Goal: Information Seeking & Learning: Find specific fact

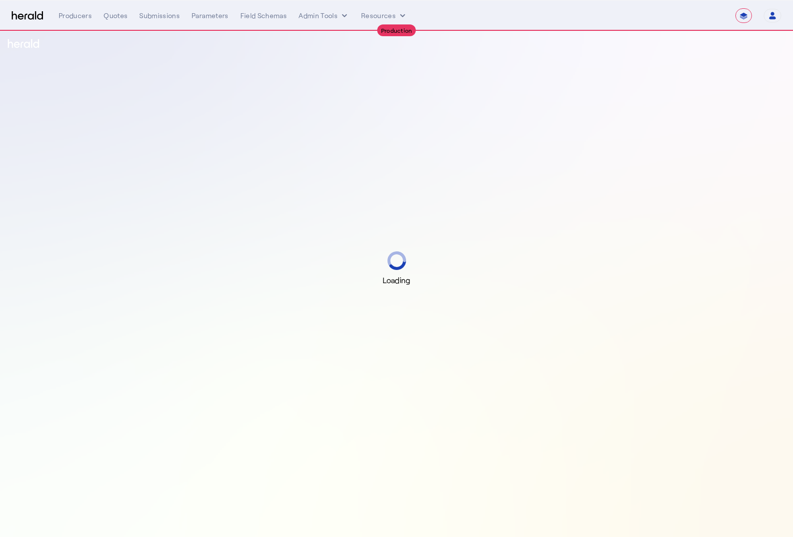
select select "**********"
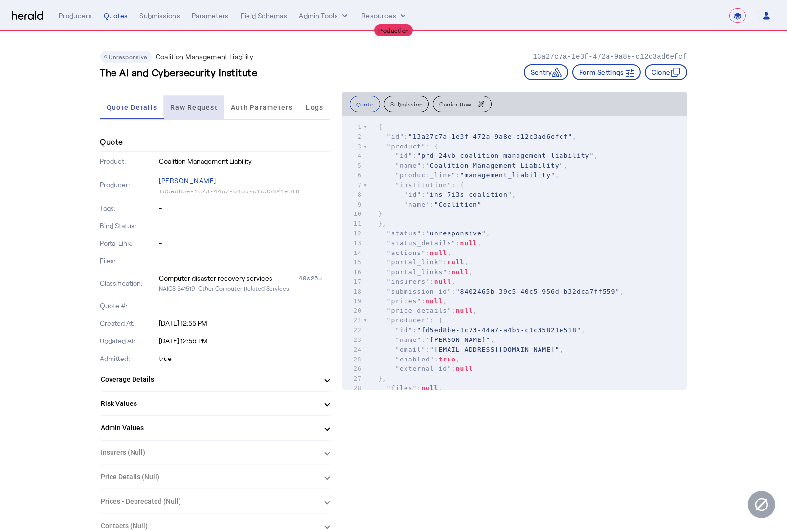
click at [207, 107] on span "Raw Request" at bounding box center [193, 107] width 47 height 7
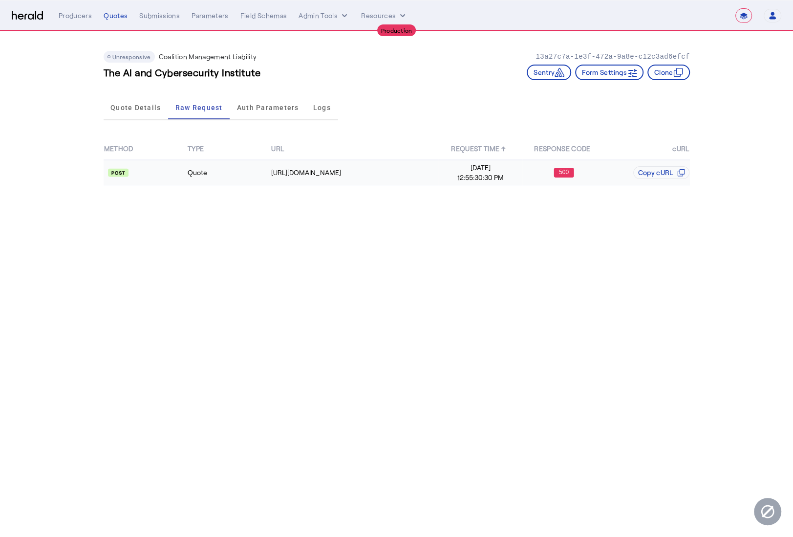
click at [249, 180] on td "Quote" at bounding box center [229, 172] width 84 height 25
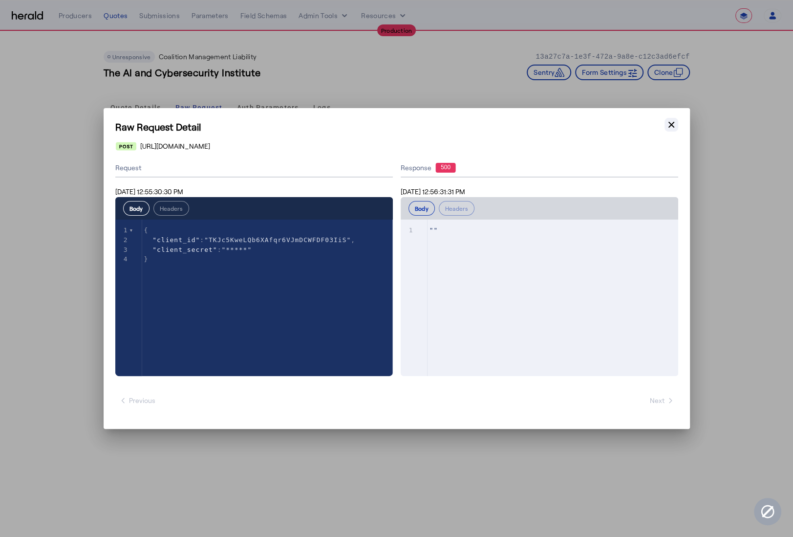
click at [670, 126] on icon "button" at bounding box center [672, 125] width 6 height 6
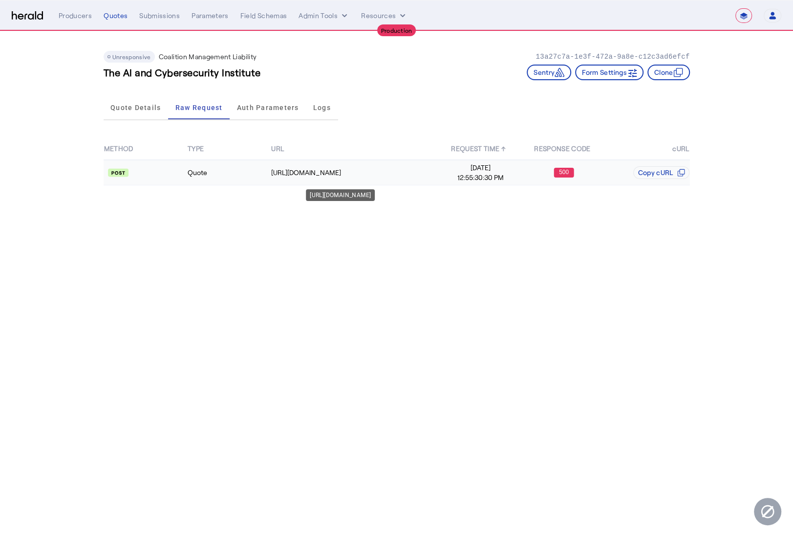
click at [267, 175] on td "Quote" at bounding box center [229, 172] width 84 height 25
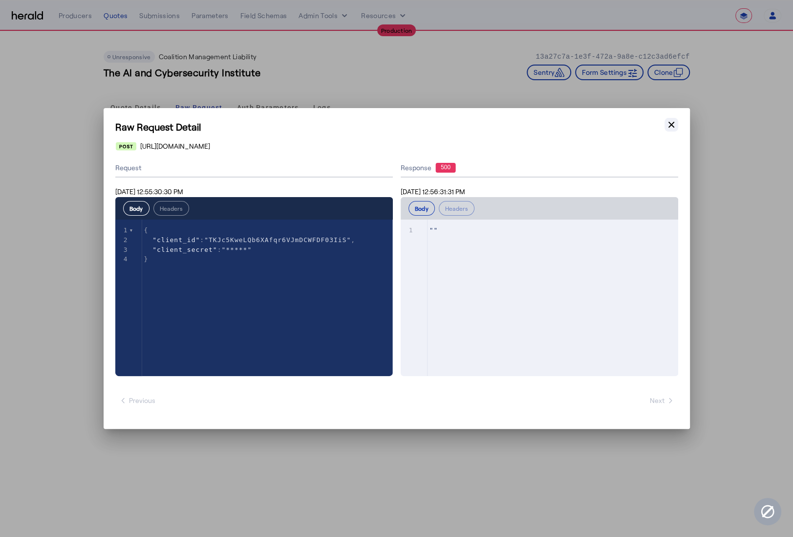
click at [669, 127] on icon "button" at bounding box center [672, 125] width 6 height 6
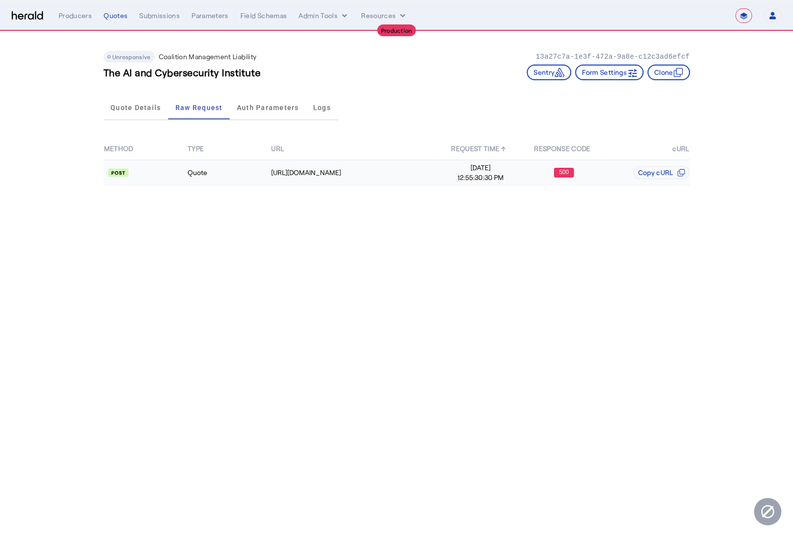
click at [249, 179] on td "Quote" at bounding box center [229, 172] width 84 height 25
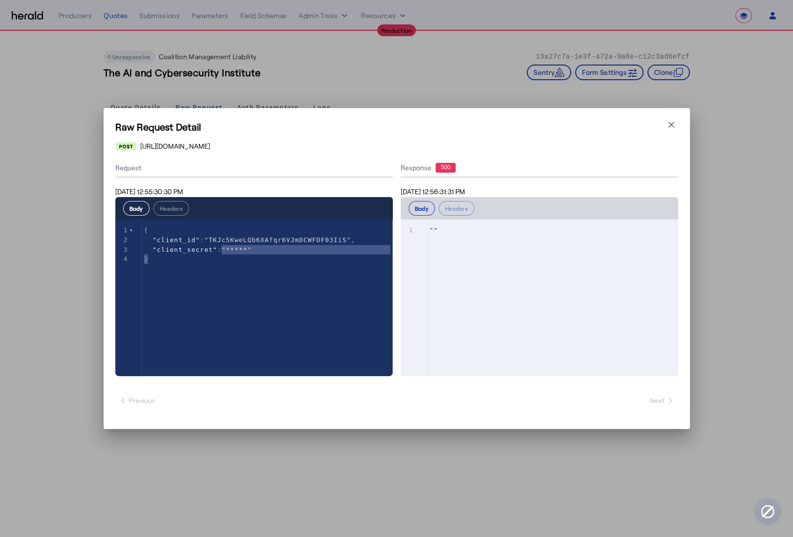
type textarea "**********"
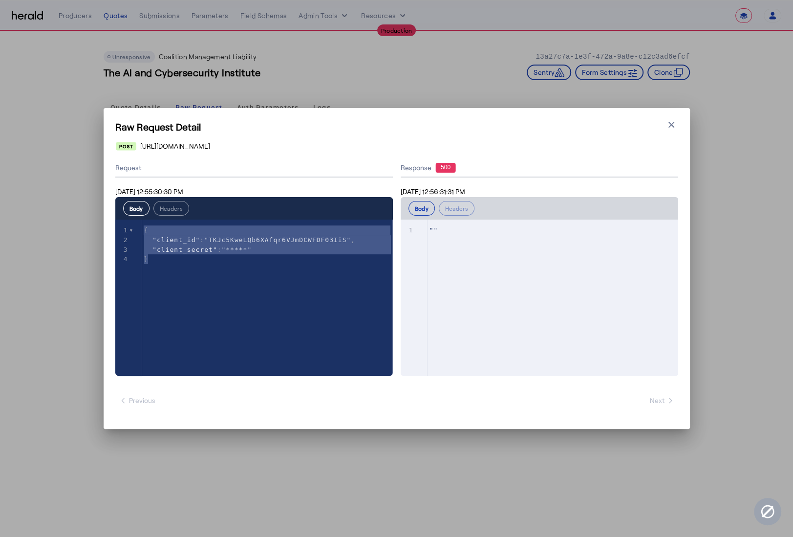
drag, startPoint x: 279, startPoint y: 265, endPoint x: 137, endPoint y: 230, distance: 146.2
click at [137, 230] on div "x 1 { 2 "client_id" : "TKJc5KweLQb6XAfqr6VJmDCWFDF03IiS" , 3 "client_secret" : …" at bounding box center [266, 309] width 302 height 181
click at [672, 123] on icon "button" at bounding box center [672, 125] width 10 height 10
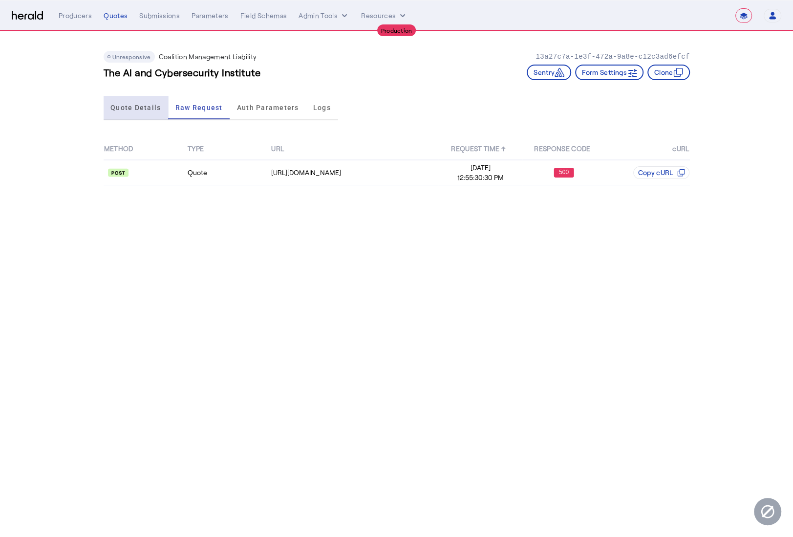
click at [146, 100] on span "Quote Details" at bounding box center [135, 107] width 50 height 23
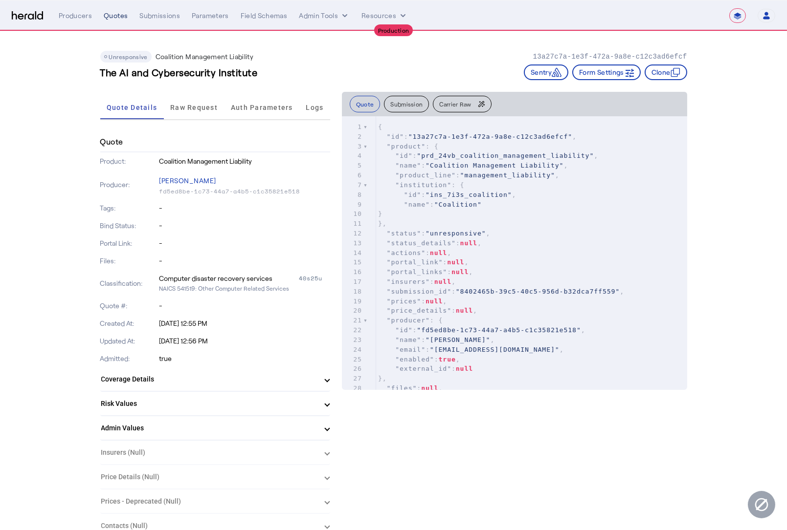
click at [110, 16] on div "Quotes" at bounding box center [116, 16] width 24 height 10
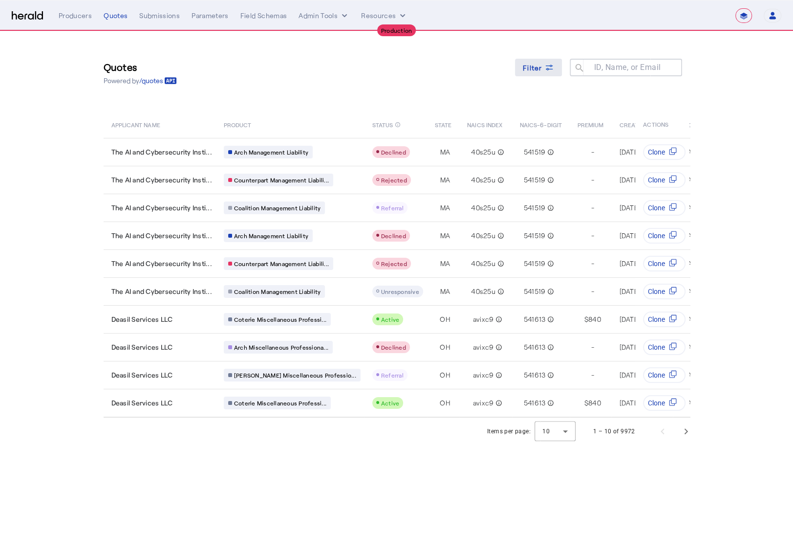
click at [540, 65] on span "Filter" at bounding box center [533, 68] width 20 height 10
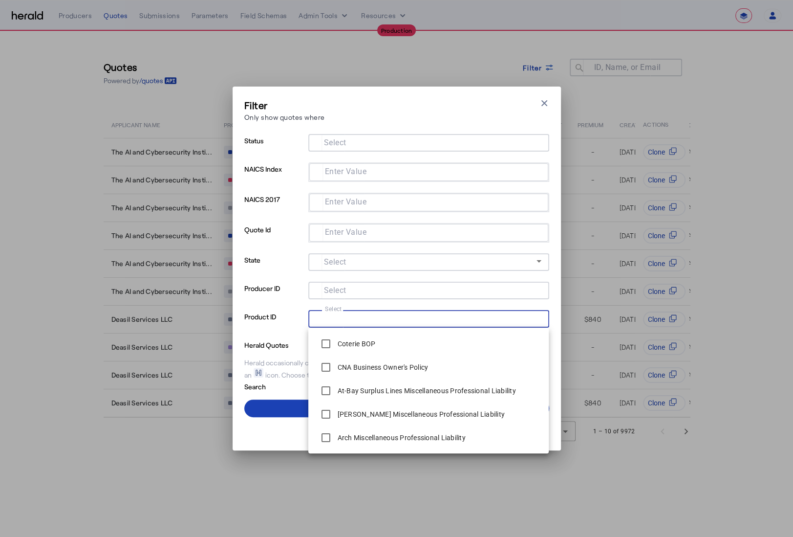
click at [355, 319] on input "Select" at bounding box center [426, 318] width 221 height 12
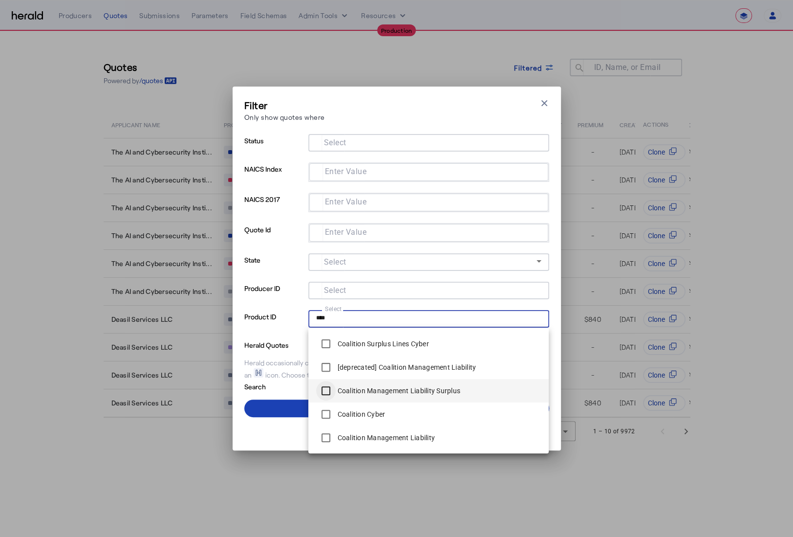
type input "****"
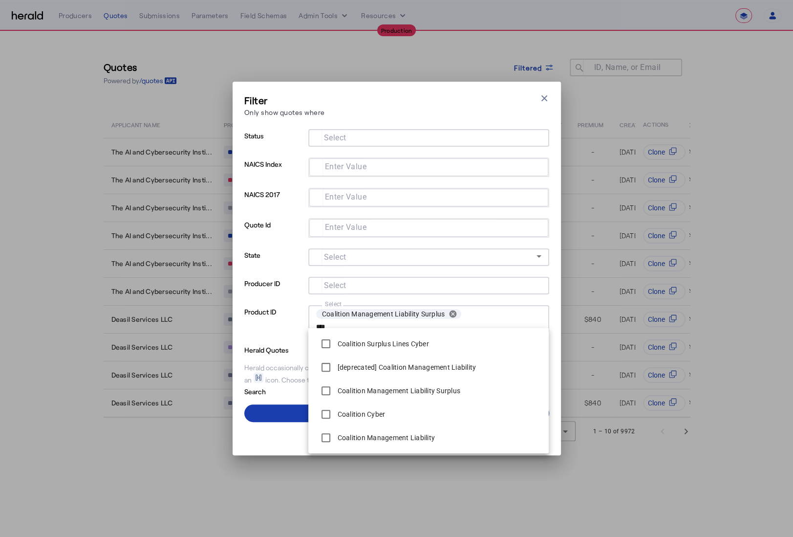
click at [293, 407] on span at bounding box center [396, 412] width 305 height 23
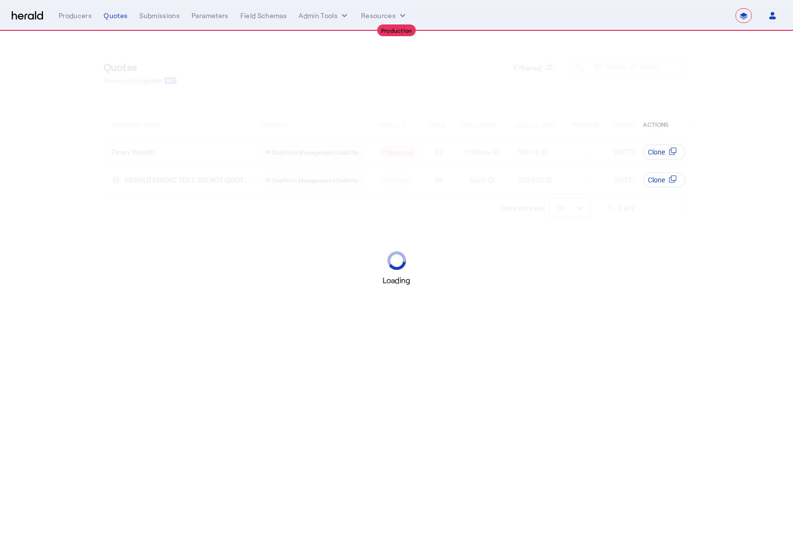
select select "**********"
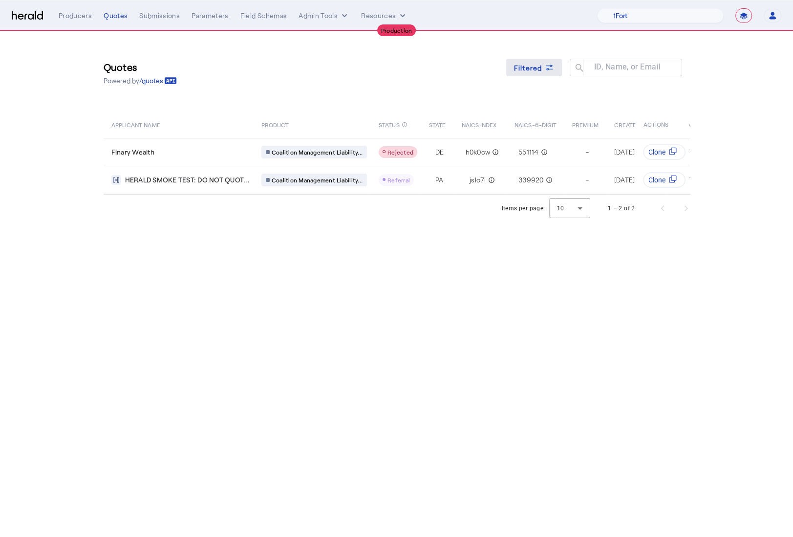
click at [551, 70] on icon at bounding box center [550, 68] width 10 height 10
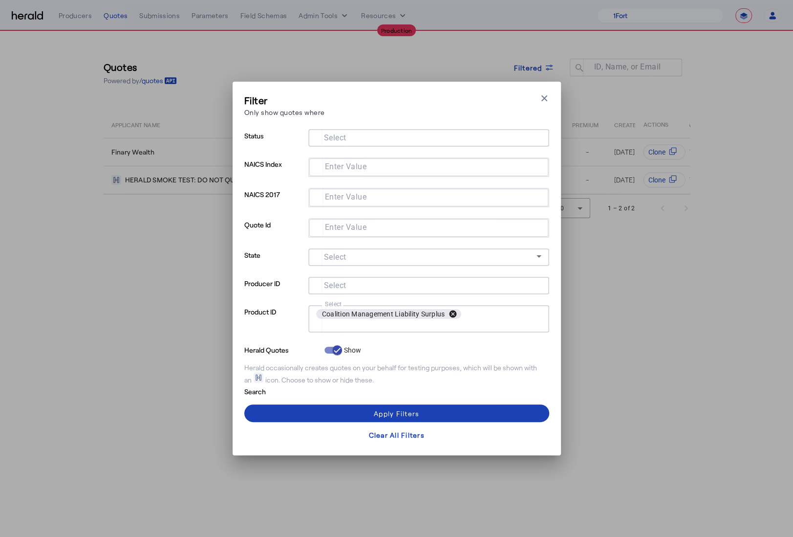
click at [454, 317] on button "cancel" at bounding box center [453, 313] width 17 height 9
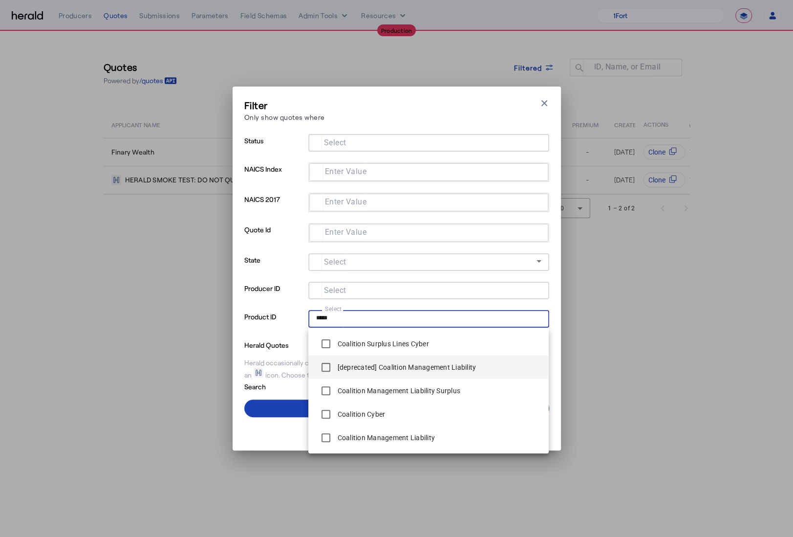
type input "*****"
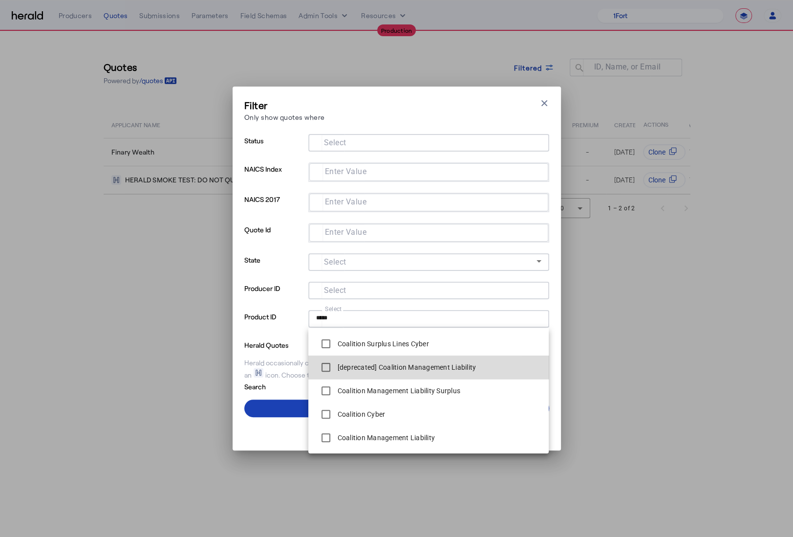
click at [350, 364] on label "[deprecated] Coalition Management Liability" at bounding box center [406, 367] width 141 height 10
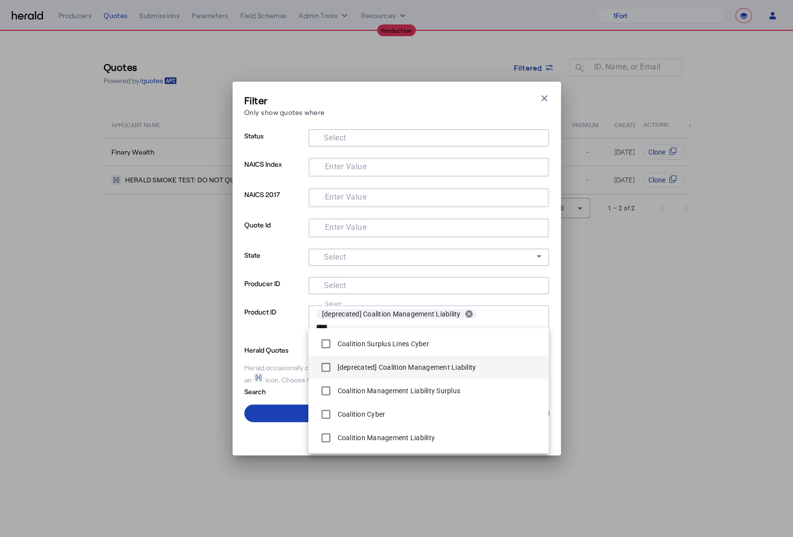
click at [356, 372] on div "[deprecated] Coalition Management Liability" at bounding box center [396, 367] width 160 height 20
click at [341, 431] on div "Coalition Management Liability" at bounding box center [375, 438] width 119 height 20
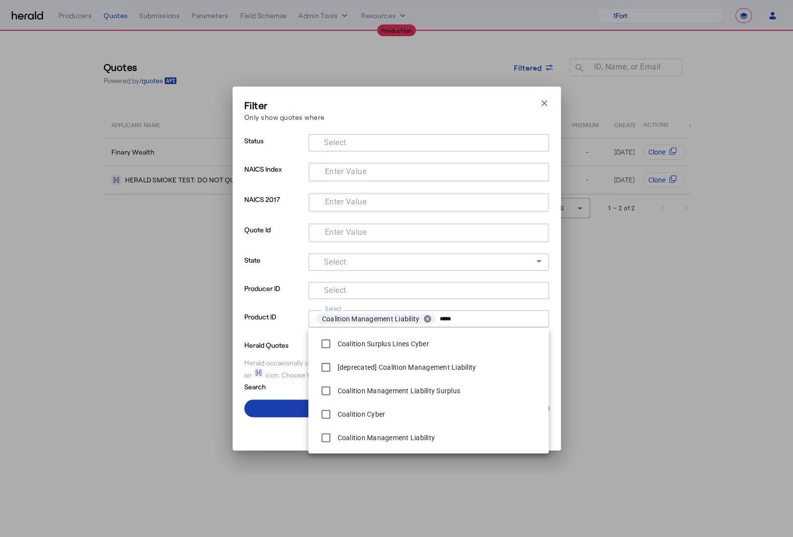
click at [287, 406] on span at bounding box center [396, 407] width 305 height 23
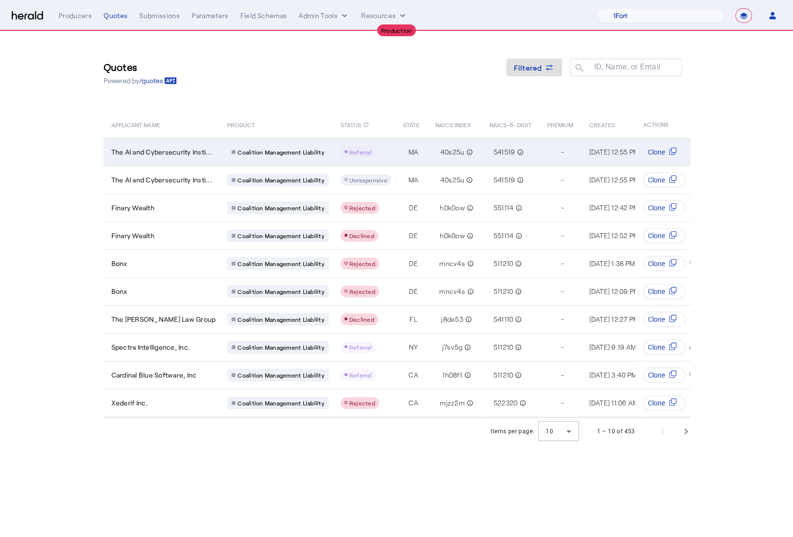
click at [210, 161] on td "The AI and Cybersecurity Insti..." at bounding box center [162, 152] width 116 height 28
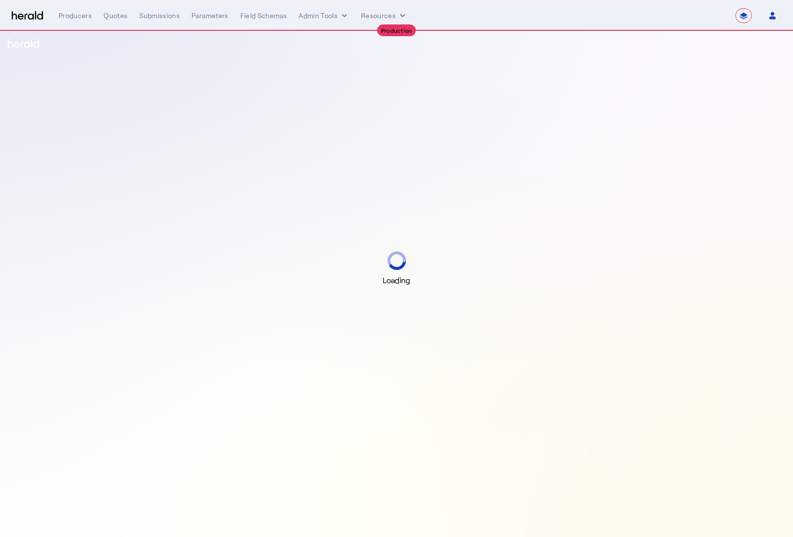
select select "**********"
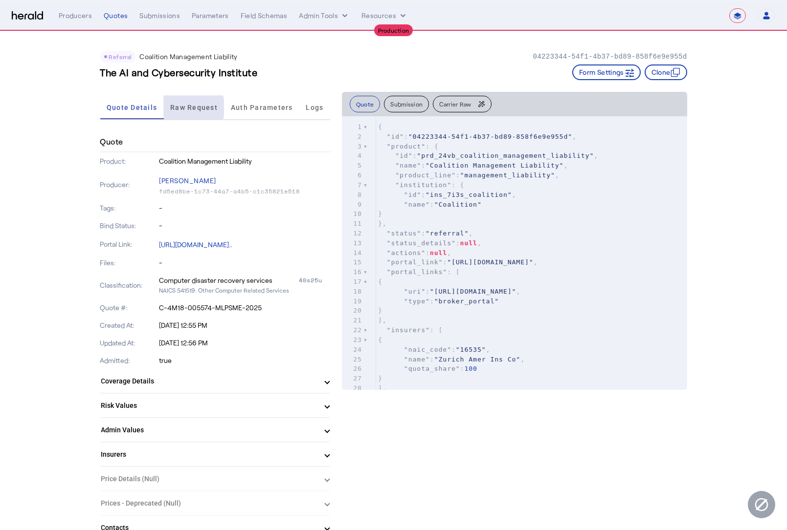
click at [192, 108] on span "Raw Request" at bounding box center [193, 107] width 47 height 7
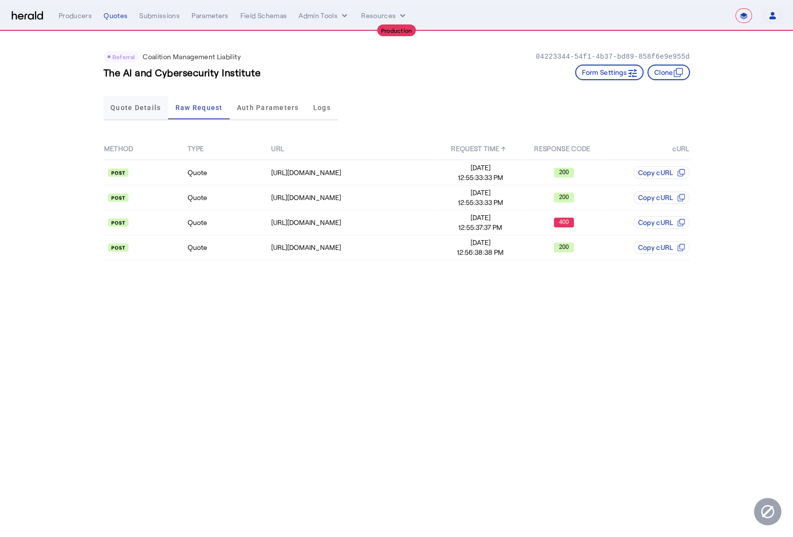
click at [140, 108] on span "Quote Details" at bounding box center [135, 107] width 50 height 7
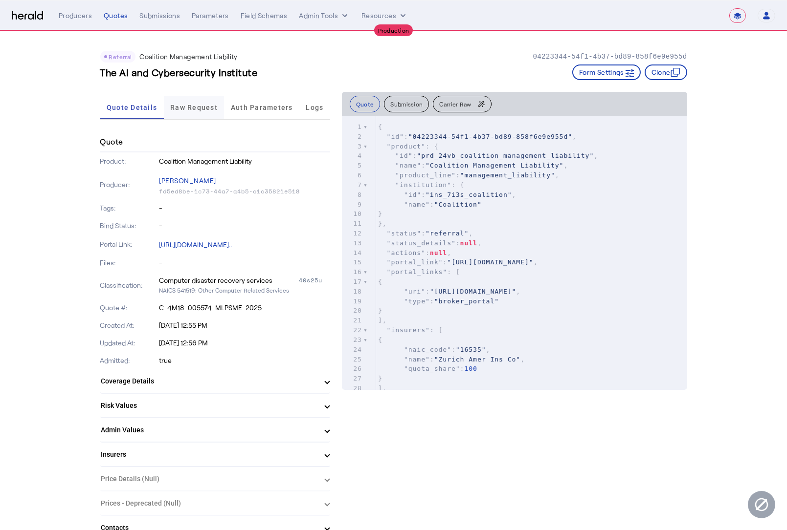
click at [188, 110] on span "Raw Request" at bounding box center [193, 107] width 47 height 7
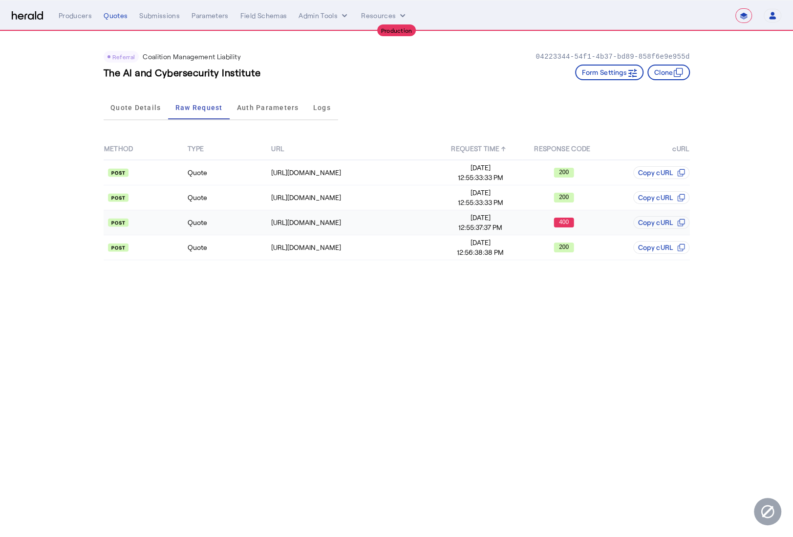
click at [147, 219] on api-badge at bounding box center [145, 223] width 83 height 10
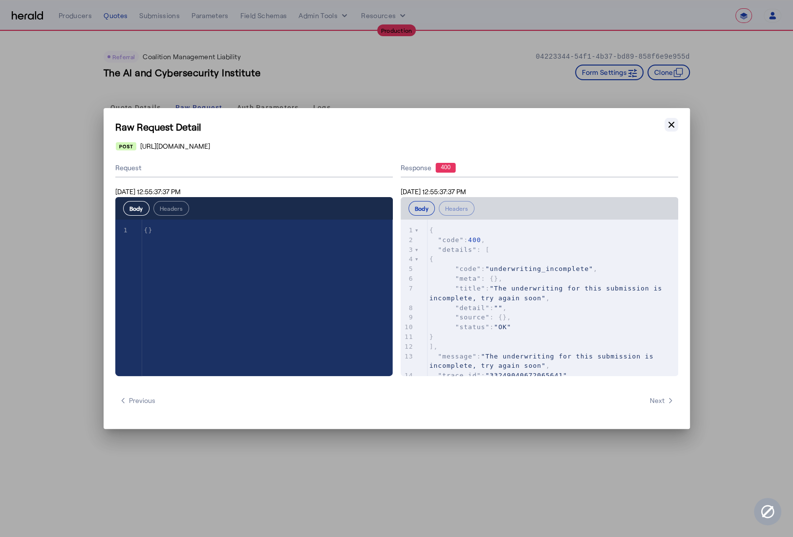
click at [670, 120] on icon "button" at bounding box center [672, 125] width 10 height 10
